Goal: Find contact information: Find contact information

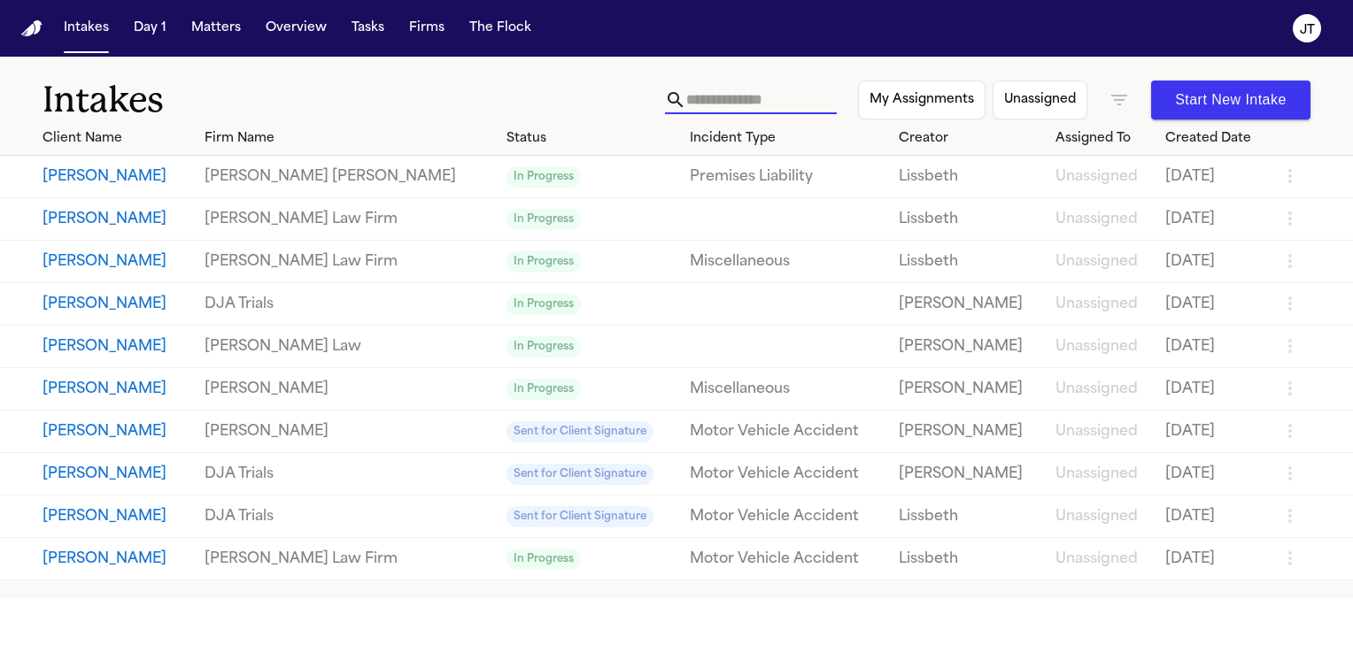
click at [697, 104] on input "text" at bounding box center [761, 100] width 150 height 28
type input "*"
click at [214, 23] on button "Matters" at bounding box center [216, 28] width 64 height 32
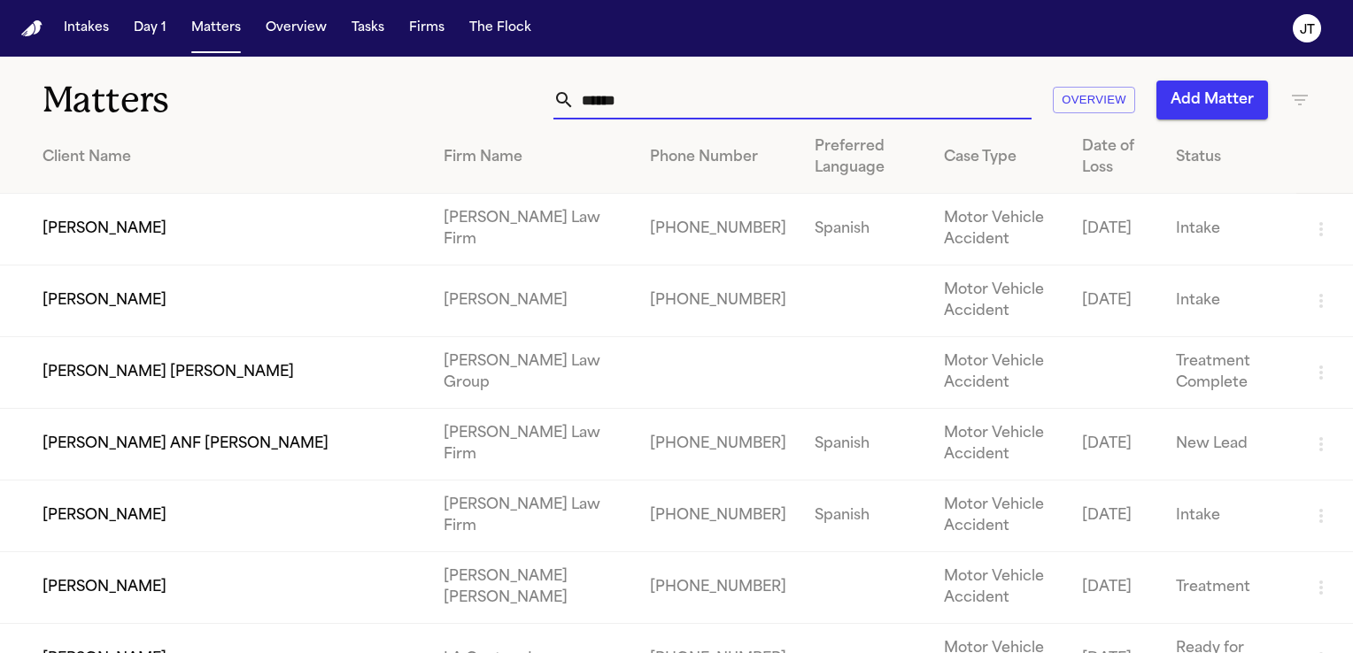
drag, startPoint x: 667, startPoint y: 99, endPoint x: 480, endPoint y: 113, distance: 188.2
click at [480, 113] on div "****** Overview Add Matter" at bounding box center [853, 100] width 913 height 39
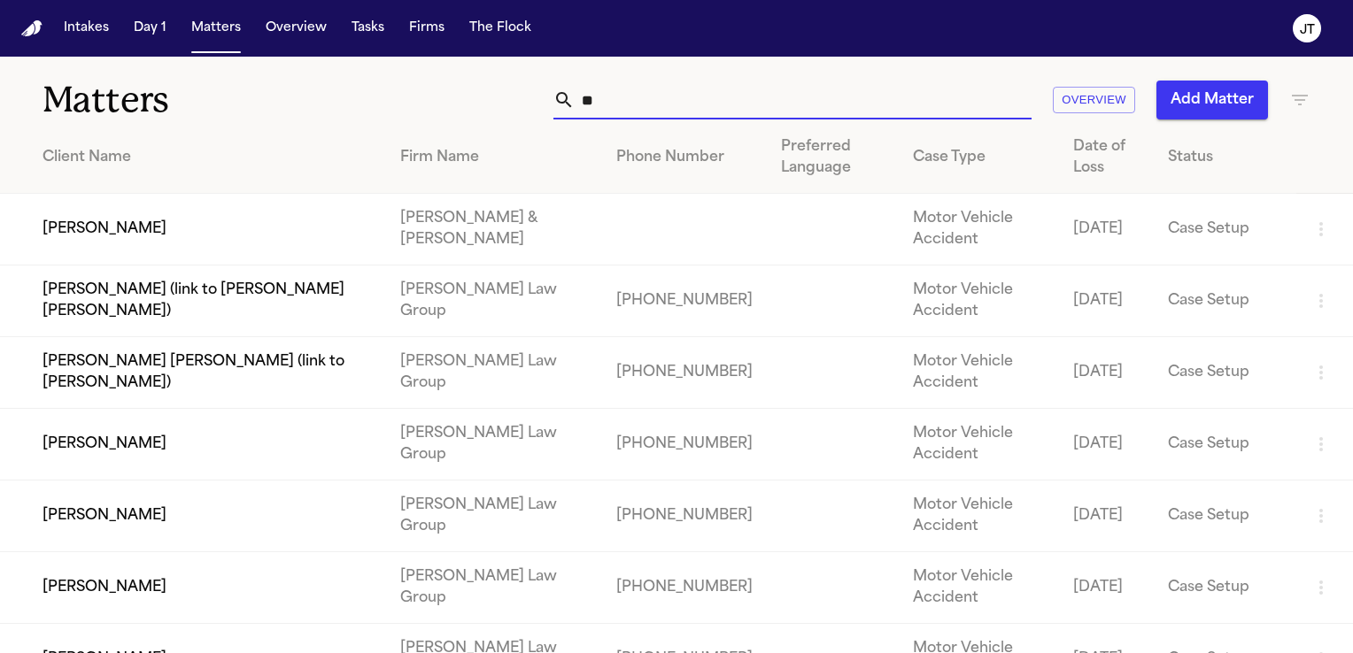
type input "*"
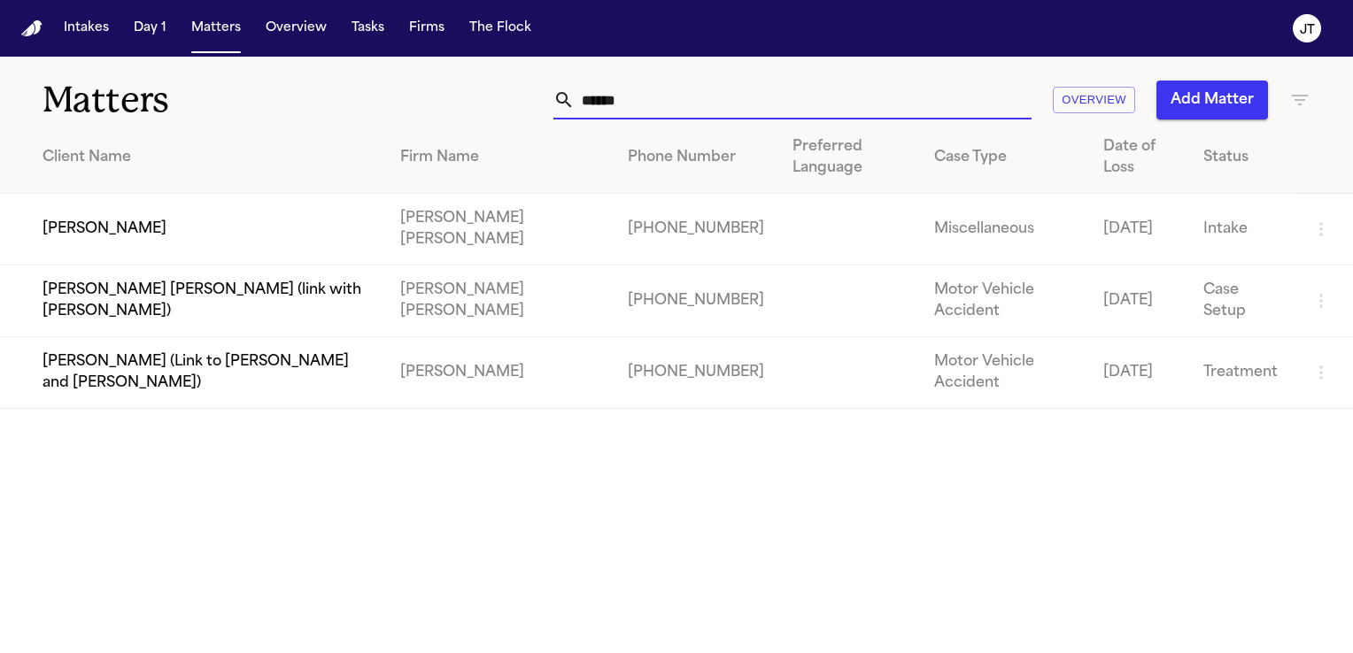
type input "******"
click at [245, 225] on td "[PERSON_NAME]" at bounding box center [193, 230] width 386 height 72
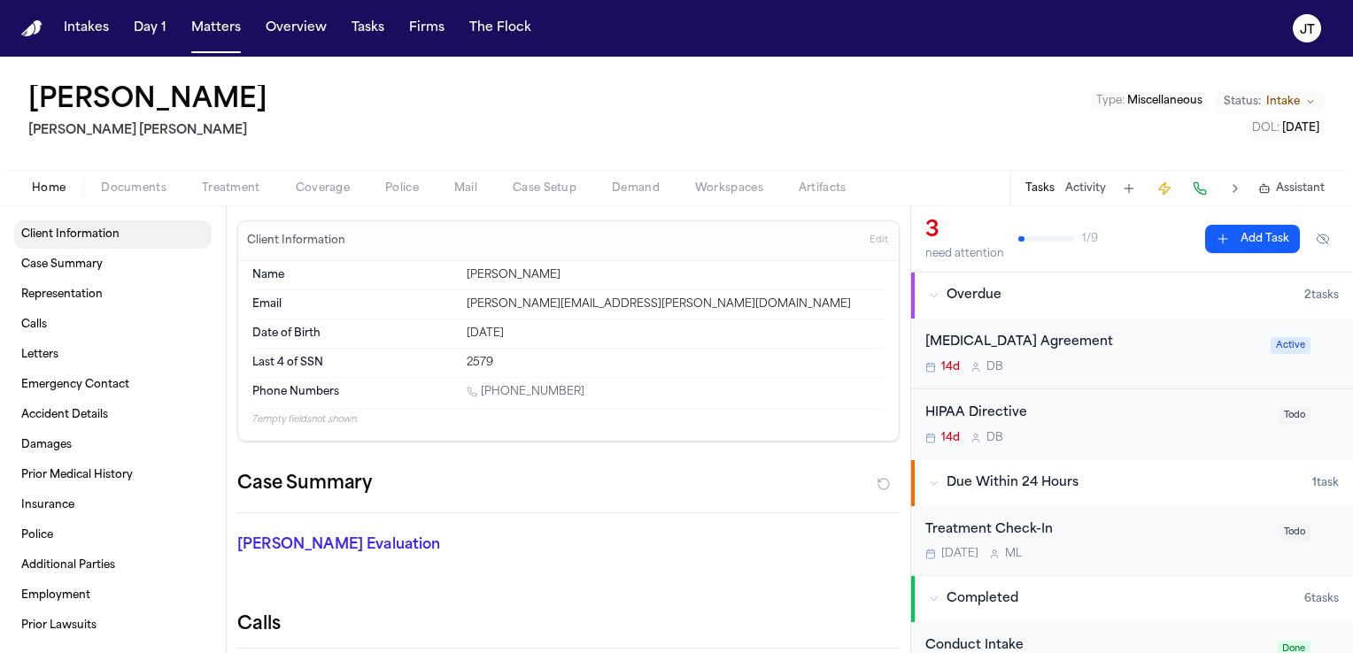
click at [142, 237] on link "Client Information" at bounding box center [112, 234] width 197 height 28
click at [47, 234] on span "Client Information" at bounding box center [70, 234] width 98 height 14
click at [81, 228] on span "Client Information" at bounding box center [70, 234] width 98 height 14
click at [45, 319] on span "Calls" at bounding box center [34, 325] width 26 height 14
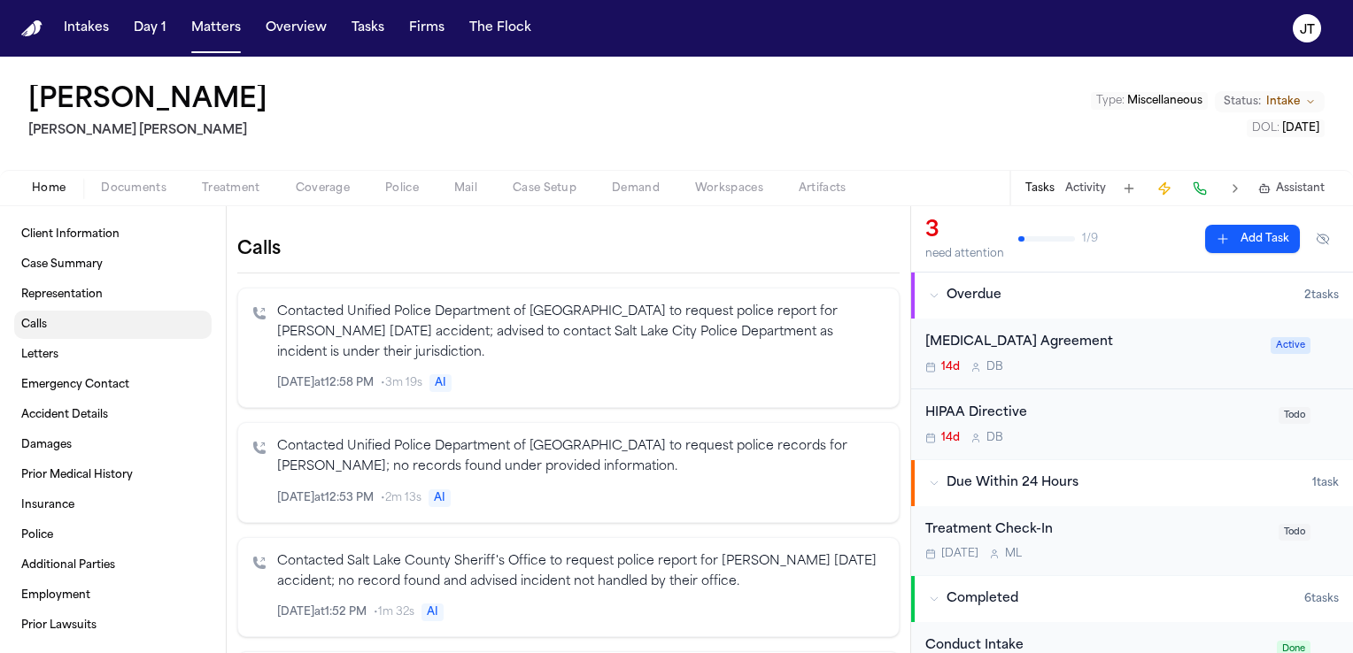
scroll to position [383, 0]
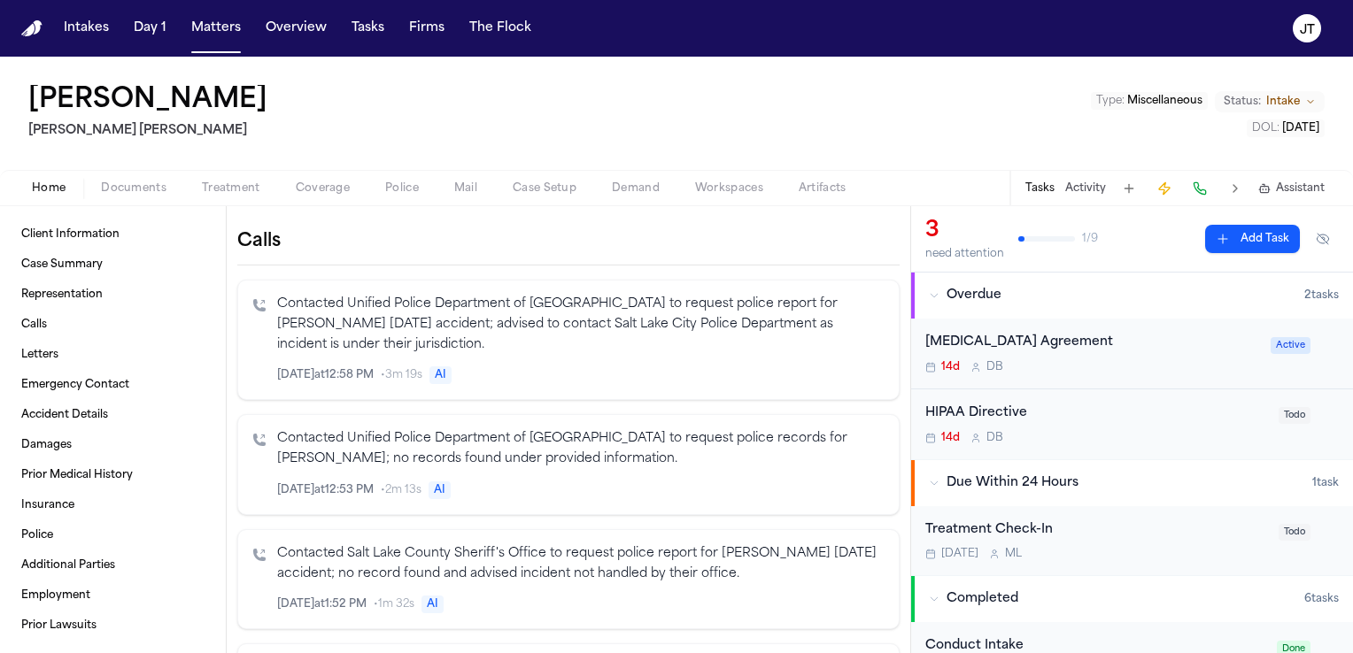
click at [981, 121] on div "[PERSON_NAME] [PERSON_NAME] Type : Miscellaneous Status: Intake DOL : [DATE]" at bounding box center [676, 113] width 1353 height 113
click at [50, 229] on span "Client Information" at bounding box center [70, 234] width 98 height 14
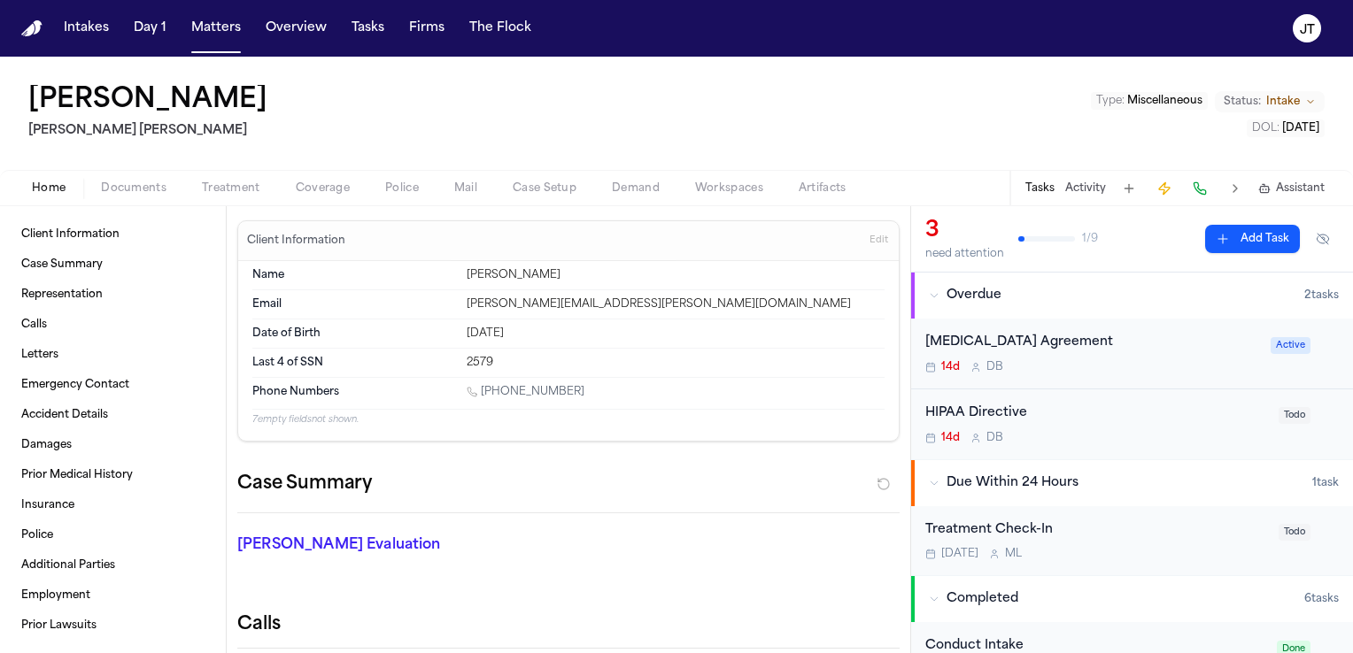
drag, startPoint x: 575, startPoint y: 395, endPoint x: 482, endPoint y: 386, distance: 94.2
click at [482, 386] on div "[PHONE_NUMBER]" at bounding box center [675, 393] width 418 height 17
copy link "[PHONE_NUMBER]"
